Goal: Task Accomplishment & Management: Complete application form

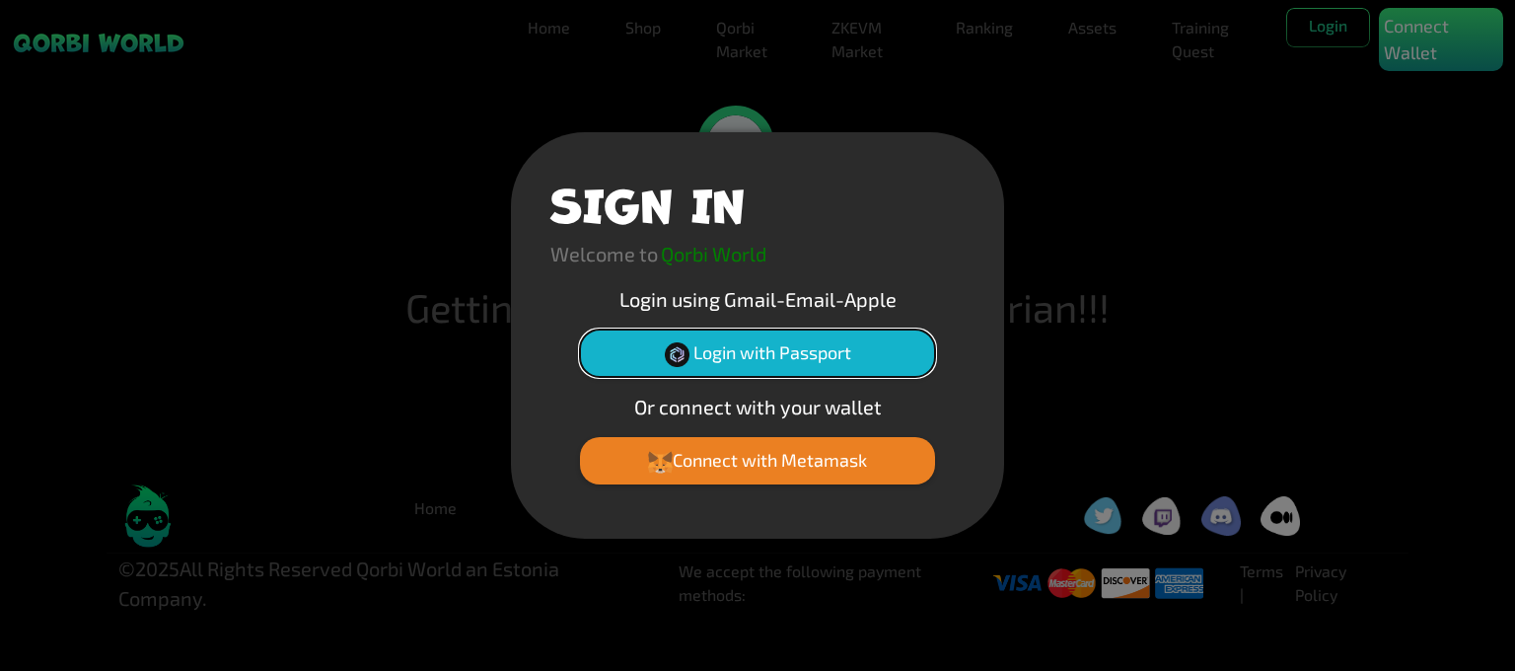
click at [686, 355] on img at bounding box center [677, 354] width 25 height 25
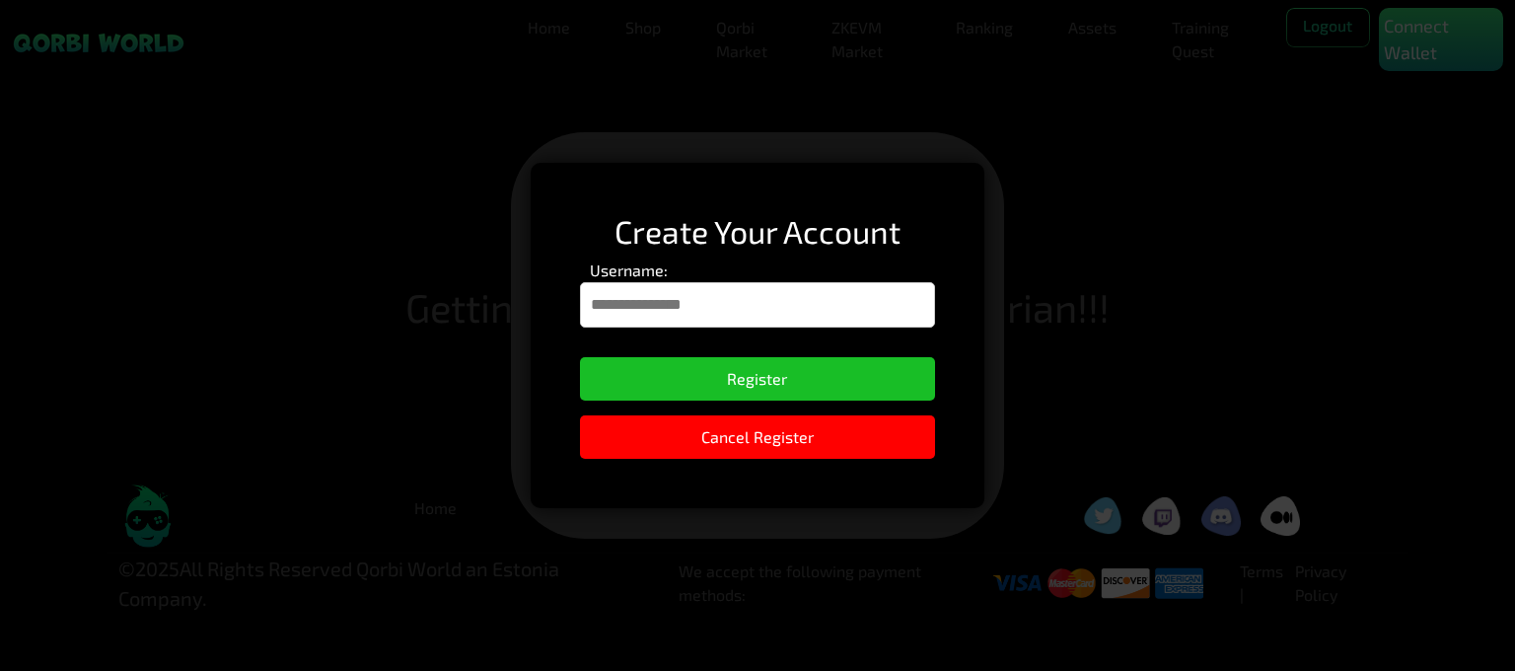
click at [769, 288] on input "Username:" at bounding box center [758, 304] width 356 height 45
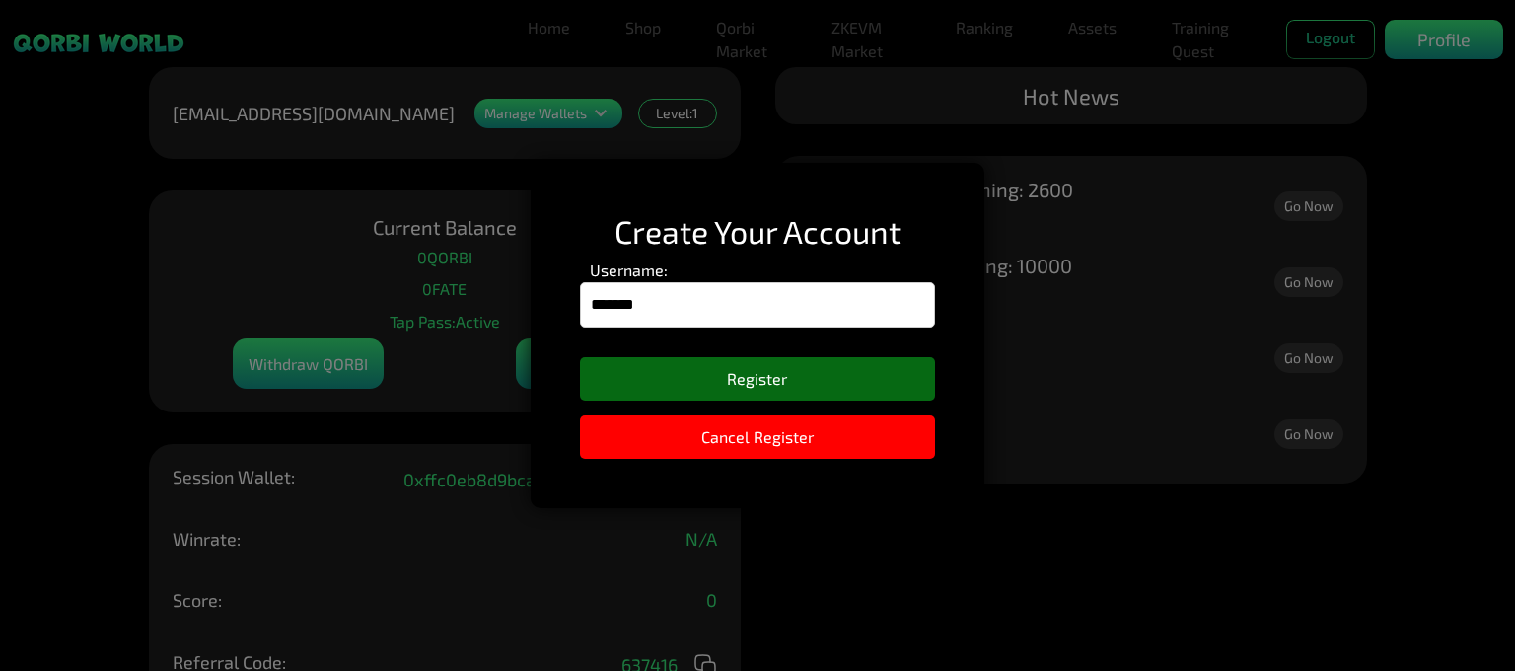
type input "*******"
click at [770, 367] on button "Register" at bounding box center [758, 378] width 356 height 43
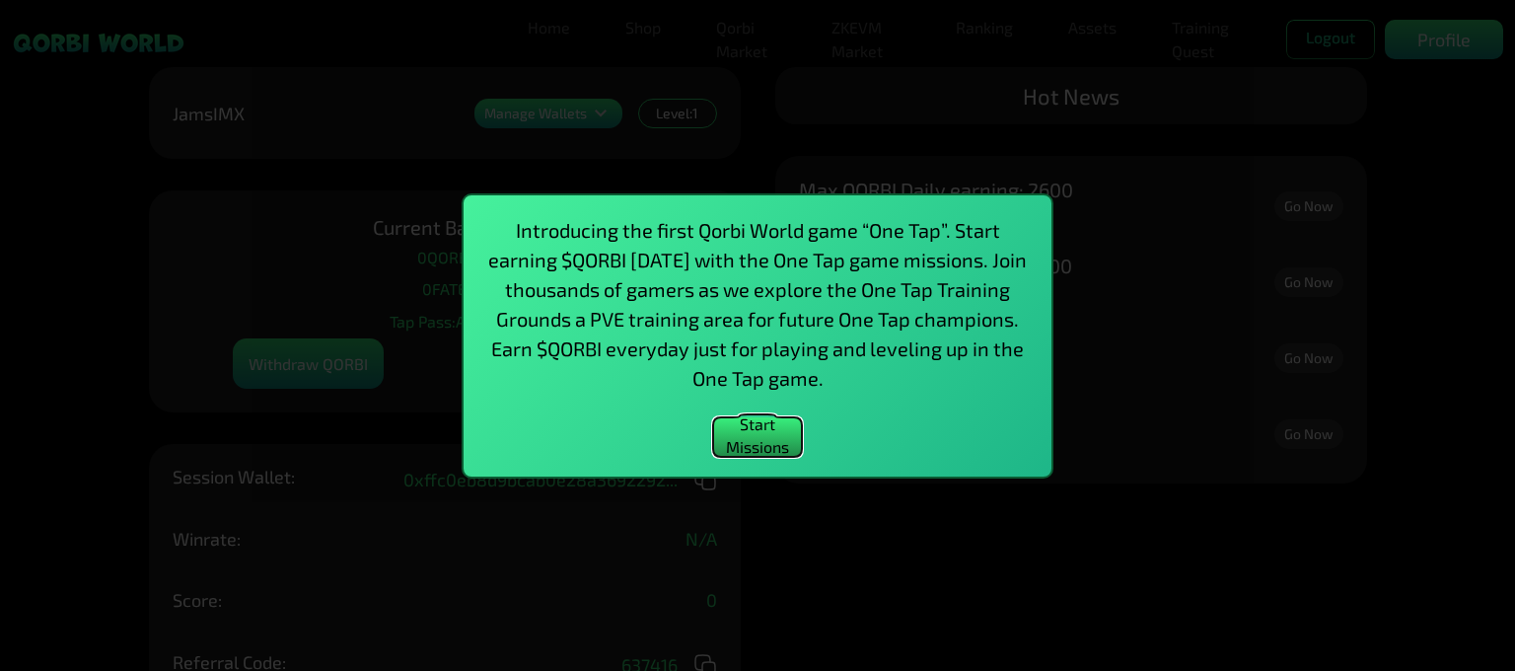
click at [771, 435] on button "Start Missions" at bounding box center [757, 436] width 89 height 39
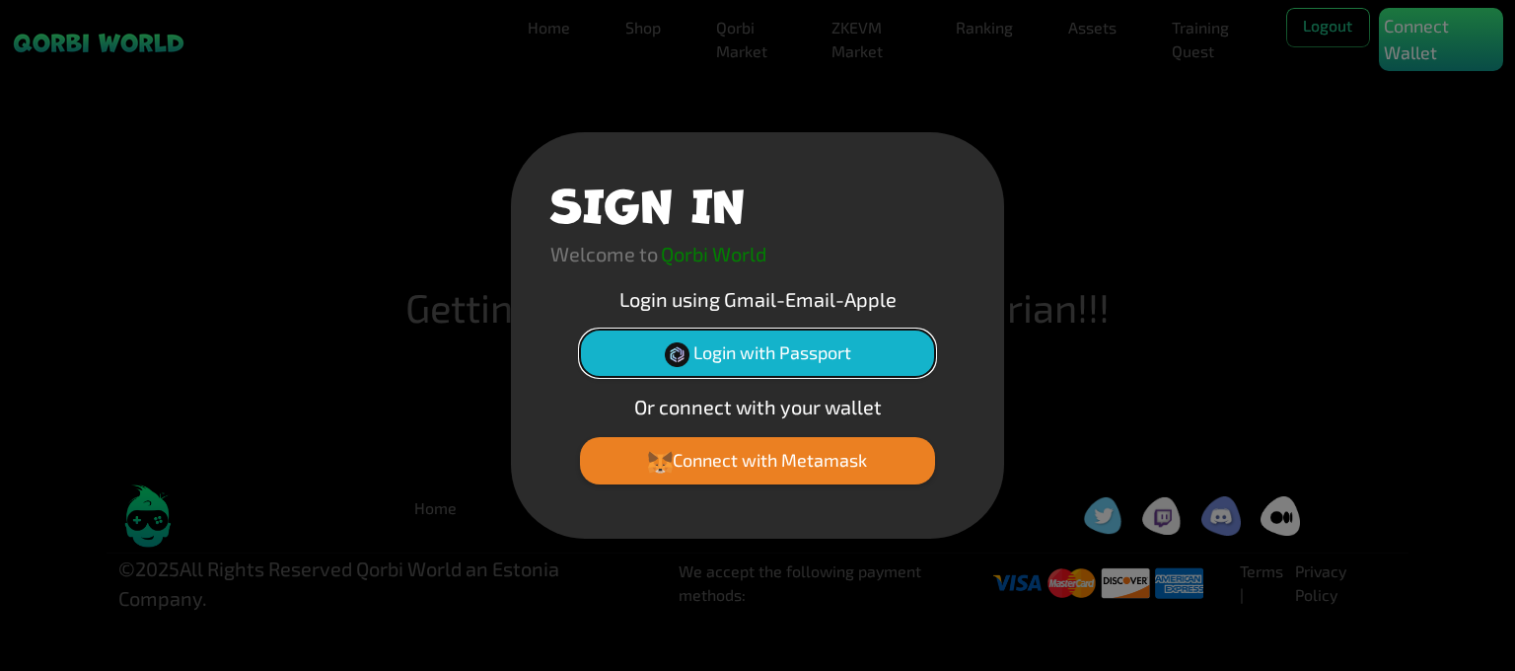
click at [771, 358] on button "Login with Passport" at bounding box center [757, 352] width 355 height 47
